Goal: Entertainment & Leisure: Consume media (video, audio)

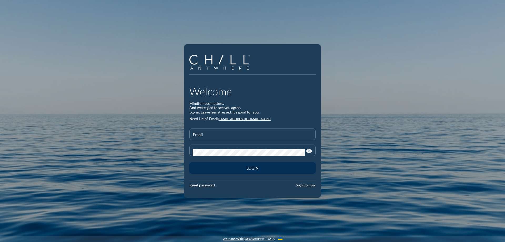
type input "[EMAIL_ADDRESS][DOMAIN_NAME]"
click at [245, 167] on div "Login" at bounding box center [252, 167] width 108 height 5
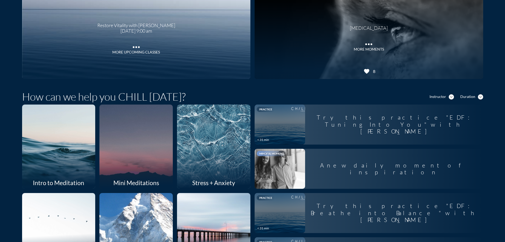
scroll to position [79, 0]
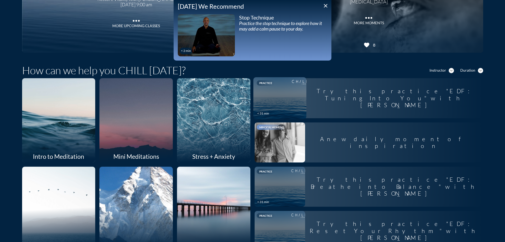
click at [317, 100] on div "Try this practice "EDF: Tuning Into You" with [PERSON_NAME]" at bounding box center [394, 97] width 178 height 29
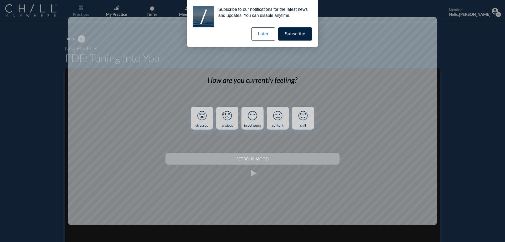
click at [267, 38] on button "Later" at bounding box center [263, 33] width 24 height 13
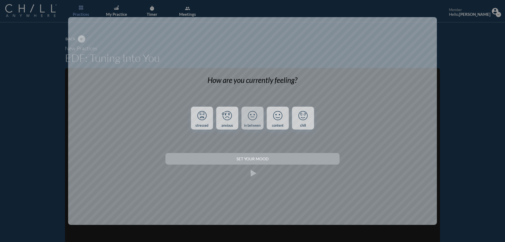
click at [245, 127] on div "in between" at bounding box center [252, 125] width 17 height 4
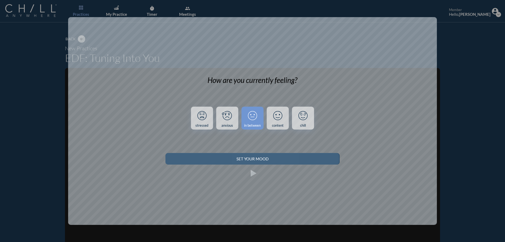
click at [252, 155] on button "Set your Mood" at bounding box center [252, 159] width 174 height 12
